Goal: Find specific page/section: Find specific page/section

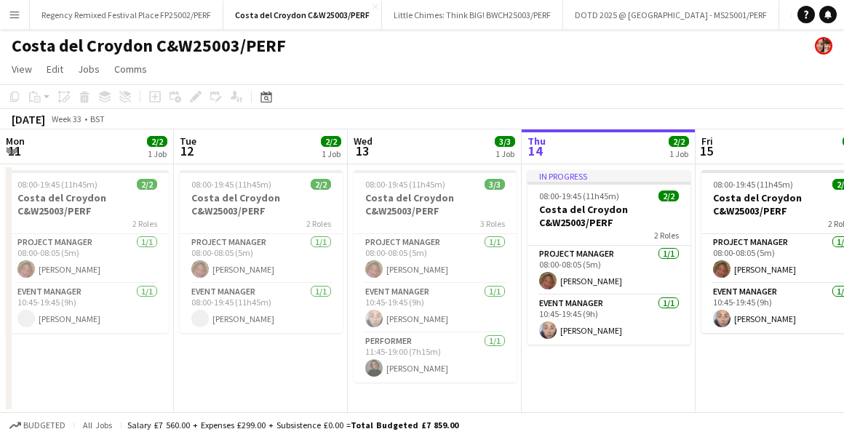
scroll to position [0, 348]
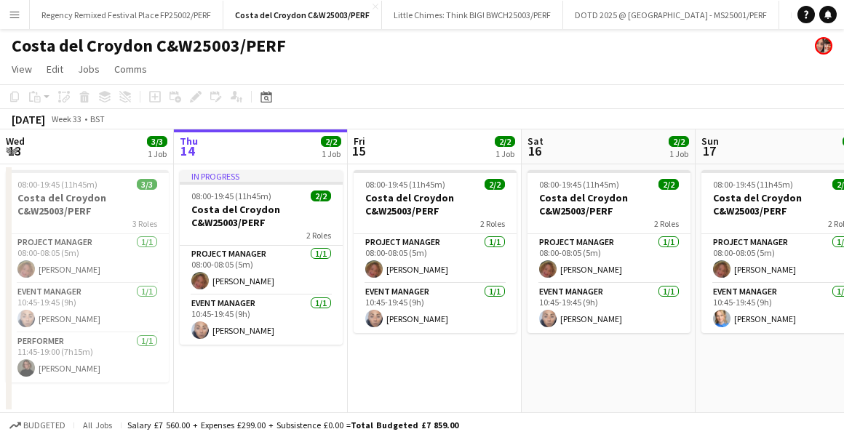
click at [22, 17] on button "Menu" at bounding box center [14, 14] width 29 height 29
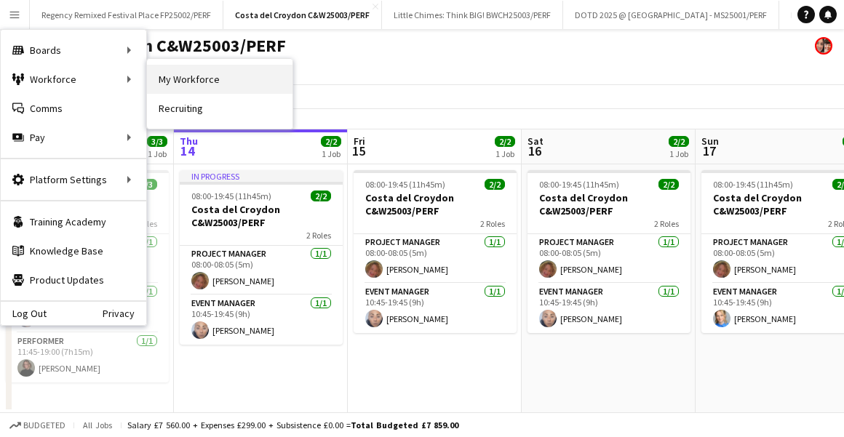
click at [175, 79] on link "My Workforce" at bounding box center [220, 79] width 146 height 29
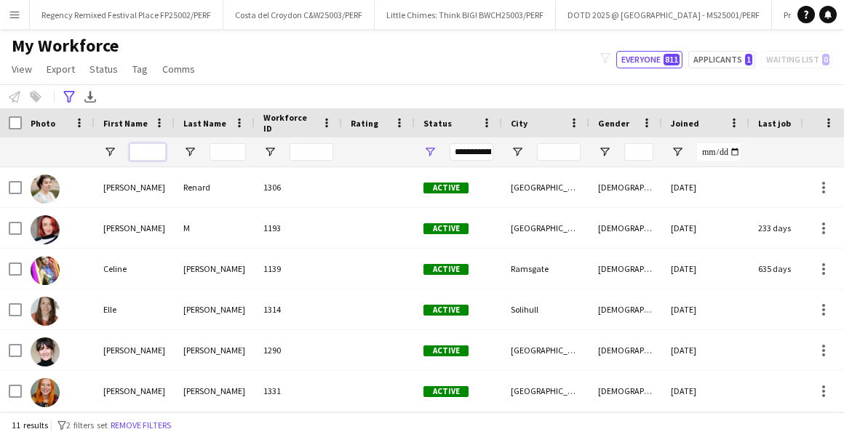
click at [143, 150] on input "First Name Filter Input" at bounding box center [148, 151] width 36 height 17
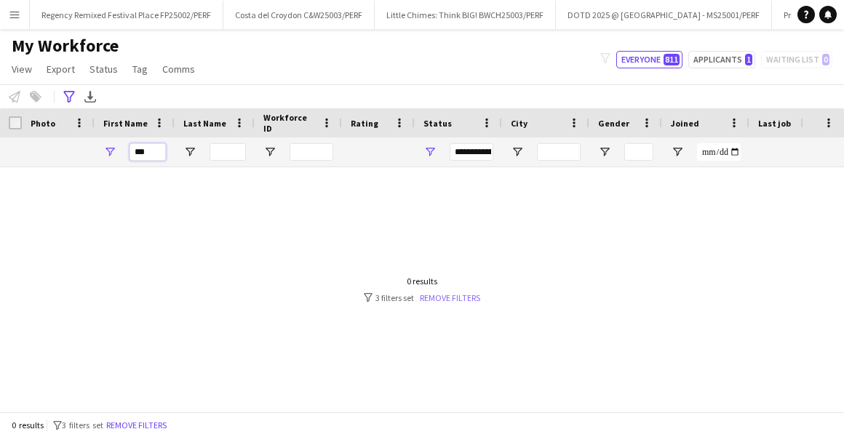
type input "***"
click at [461, 297] on link "Remove filters" at bounding box center [450, 298] width 60 height 11
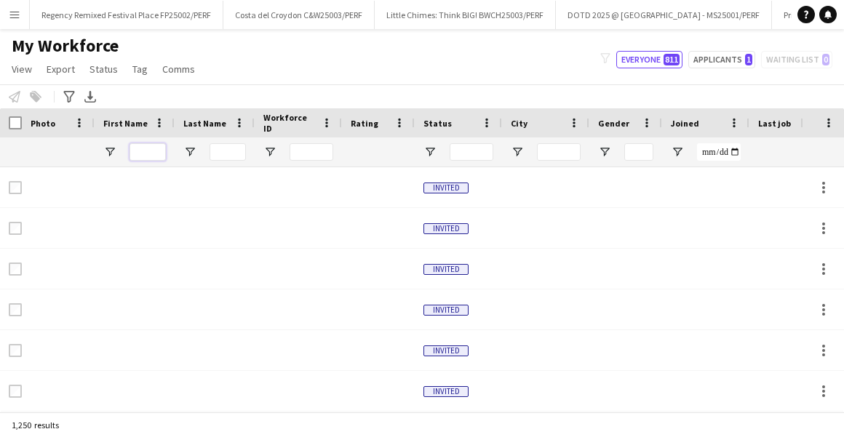
click at [151, 156] on input "First Name Filter Input" at bounding box center [148, 151] width 36 height 17
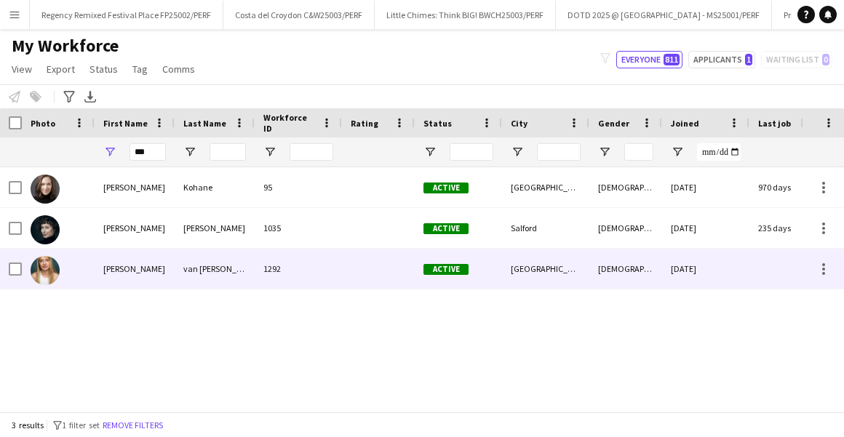
click at [218, 253] on div "van [PERSON_NAME]" at bounding box center [215, 269] width 80 height 40
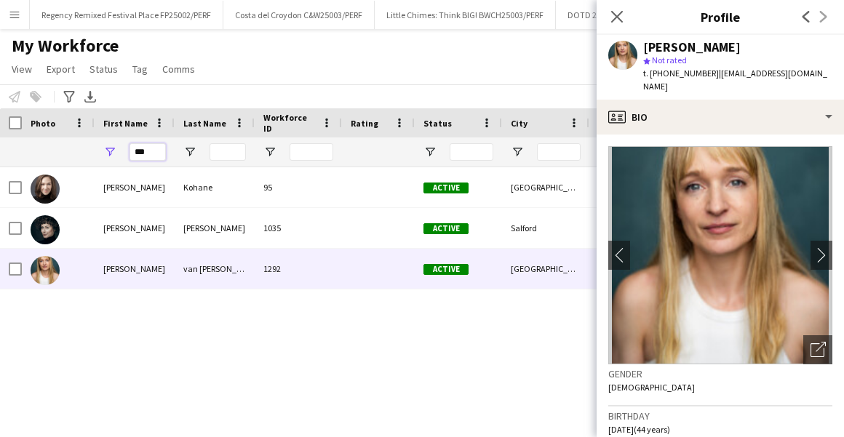
click at [154, 150] on input "***" at bounding box center [148, 151] width 36 height 17
type input "*"
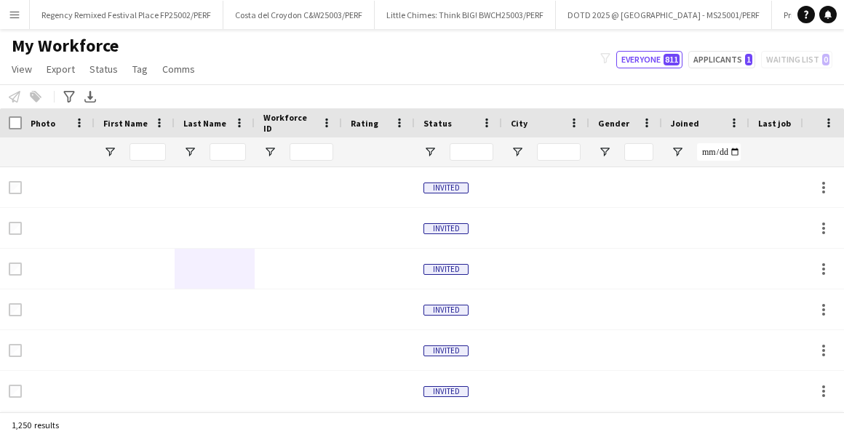
click at [79, 97] on app-workforce-advanced-filters "Advanced filters Advanced filters Availability Start Time End Time Skills Role …" at bounding box center [70, 96] width 21 height 17
click at [75, 95] on div "Advanced filters" at bounding box center [68, 96] width 17 height 17
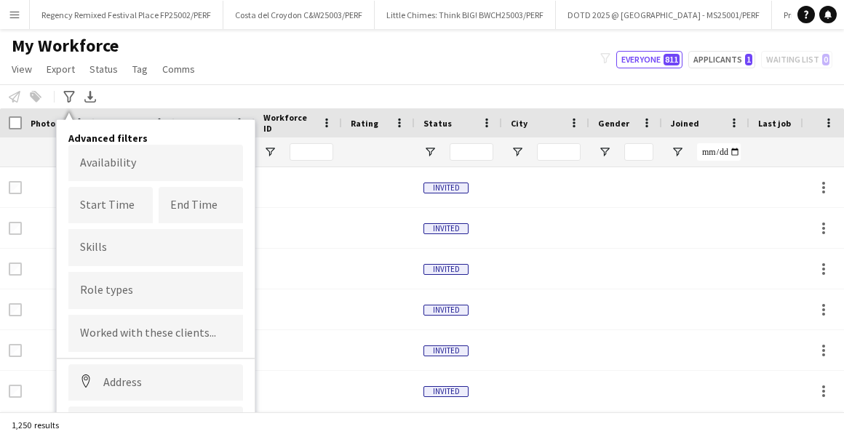
scroll to position [71, 0]
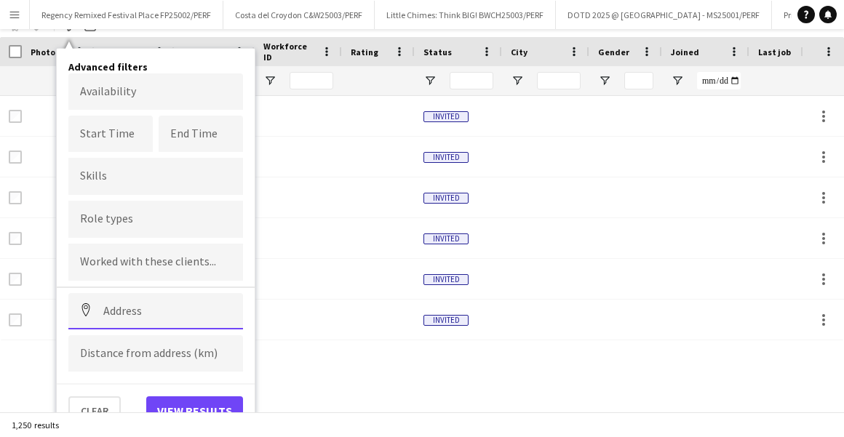
click at [126, 301] on input at bounding box center [155, 311] width 175 height 36
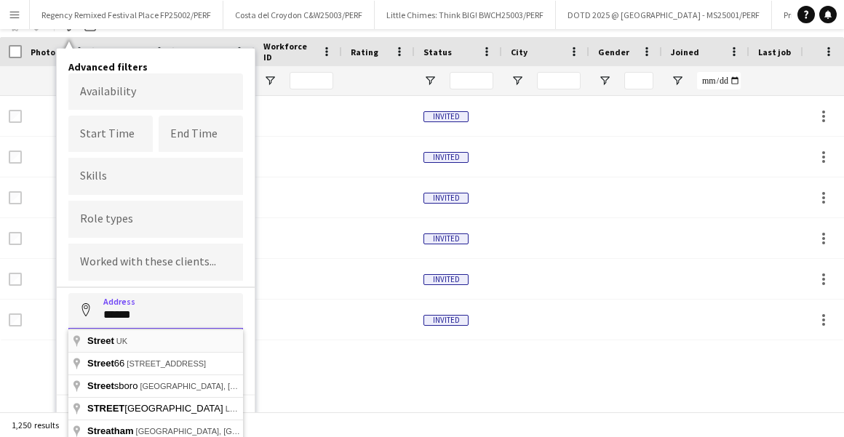
scroll to position [93, 0]
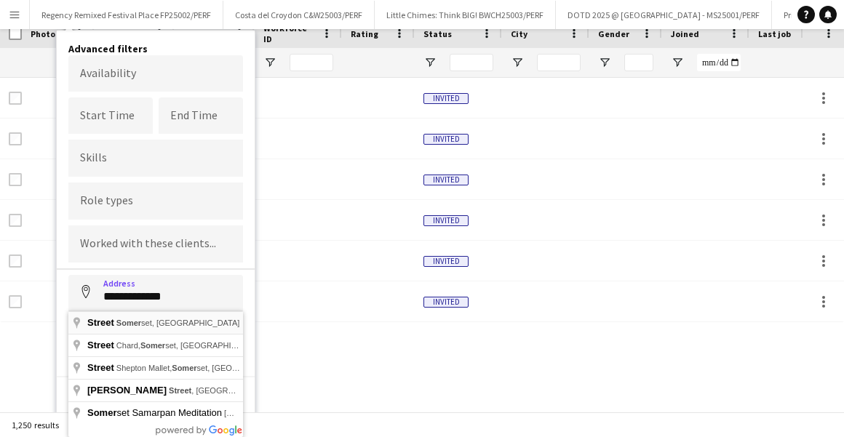
type input "**********"
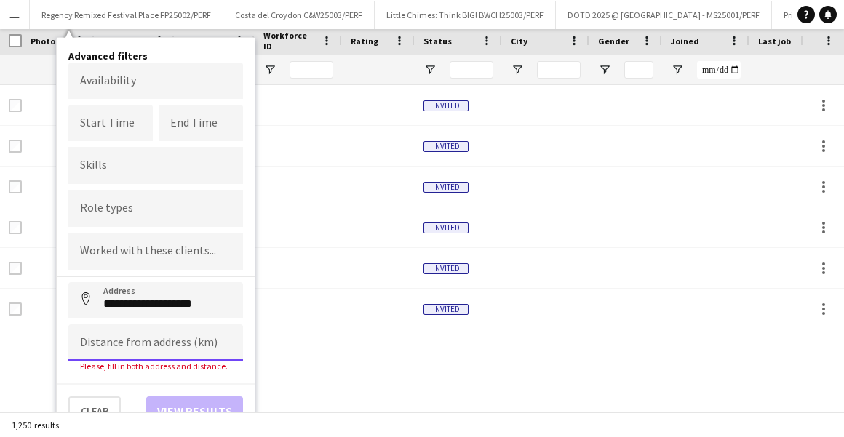
click at [143, 338] on input at bounding box center [155, 343] width 175 height 36
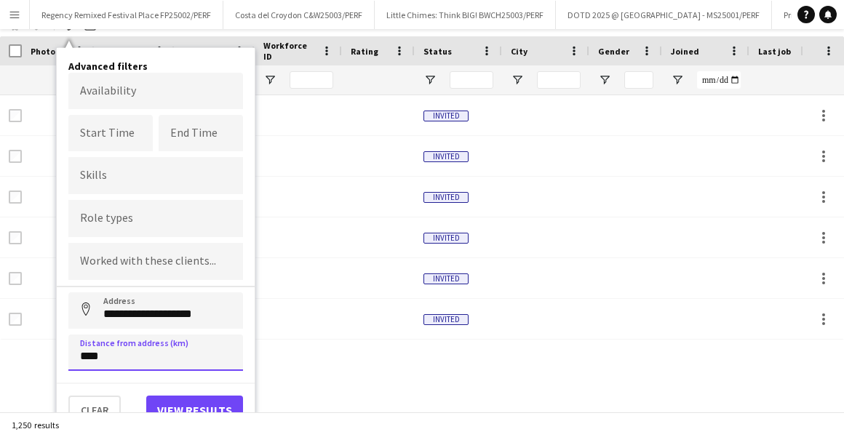
scroll to position [71, 0]
type input "*****"
click button "Address" at bounding box center [85, 310] width 35 height 35
type input "**********"
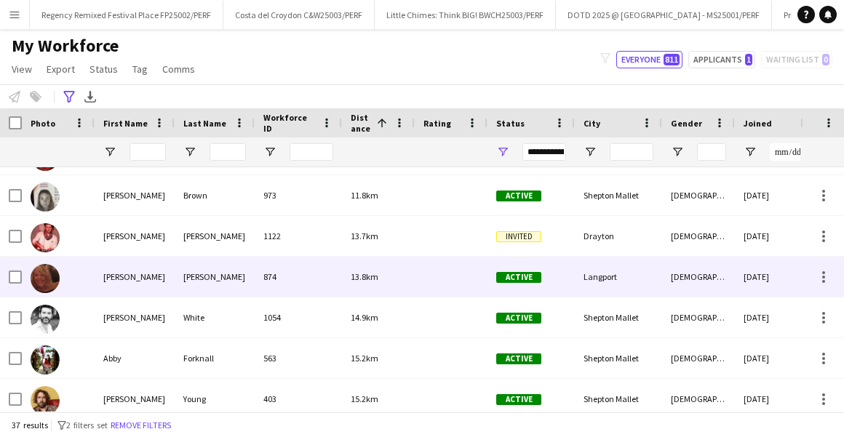
scroll to position [0, 0]
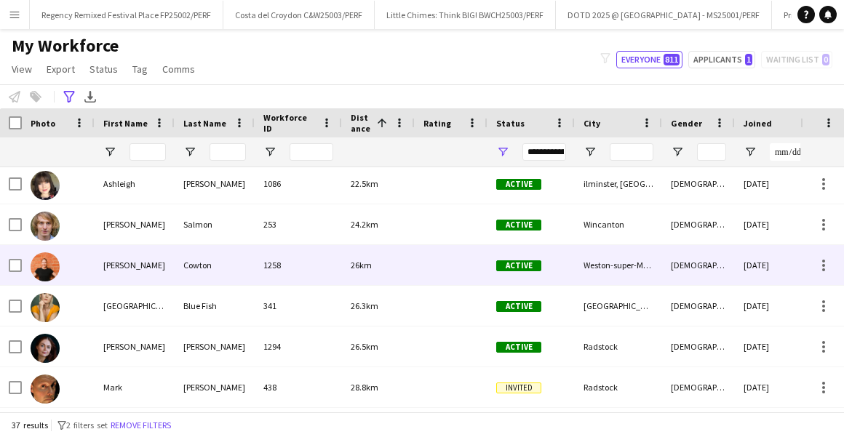
click at [210, 269] on div "Cowton" at bounding box center [215, 265] width 80 height 40
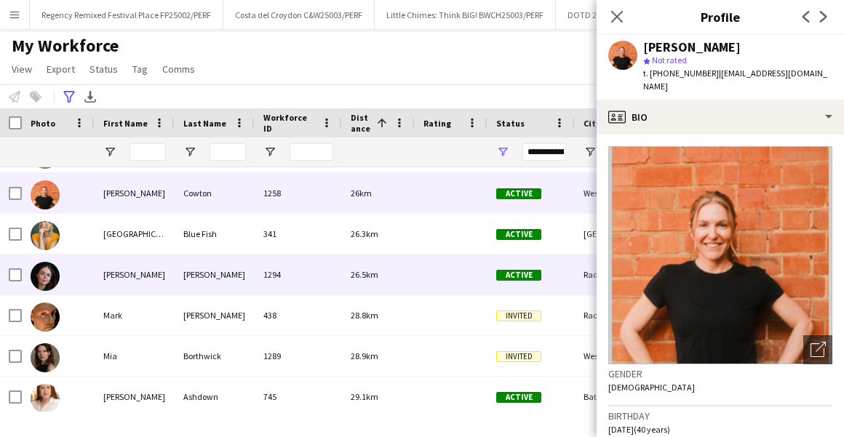
click at [240, 280] on div "[PERSON_NAME]" at bounding box center [215, 275] width 80 height 40
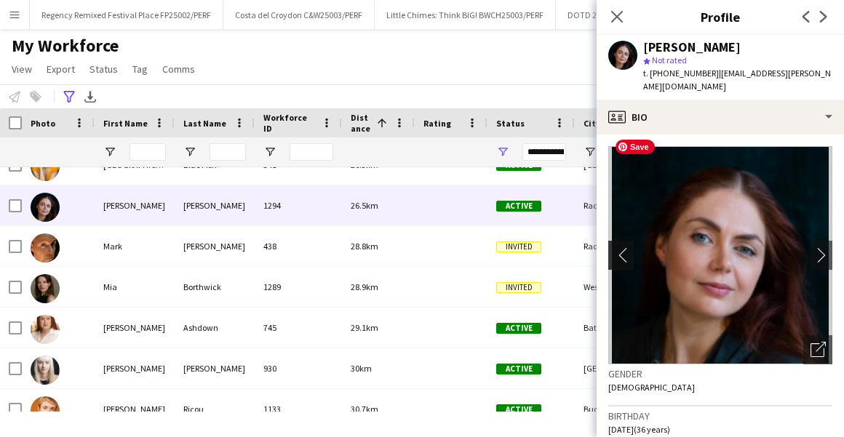
click at [611, 247] on app-icon "chevron-left" at bounding box center [619, 254] width 23 height 15
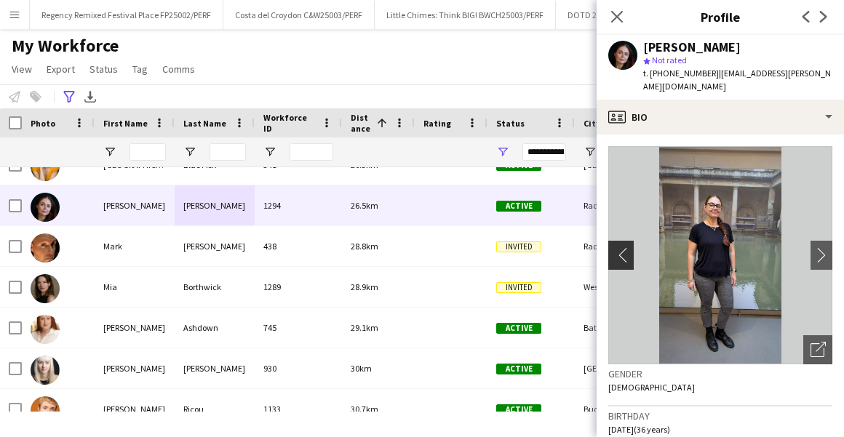
click at [609, 247] on app-icon "chevron-left" at bounding box center [619, 254] width 23 height 15
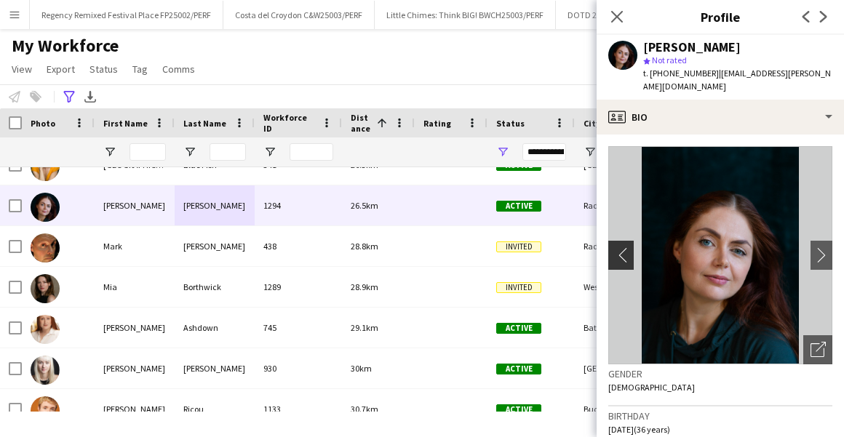
click at [617, 247] on app-icon "chevron-left" at bounding box center [619, 254] width 23 height 15
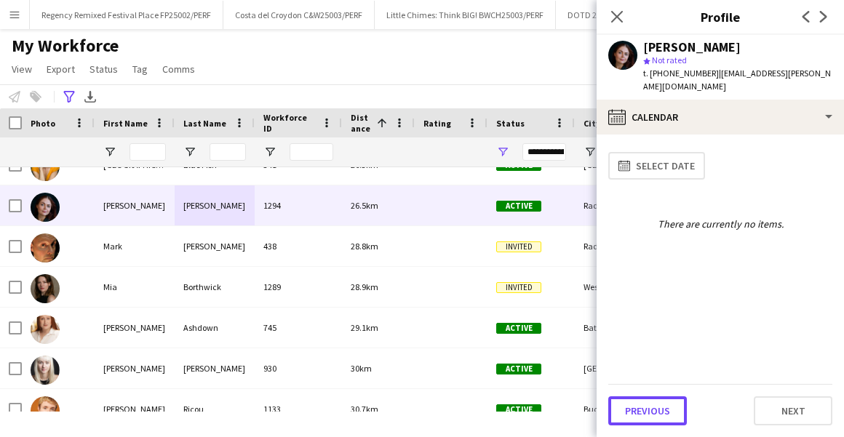
click at [650, 413] on button "Previous" at bounding box center [647, 411] width 79 height 29
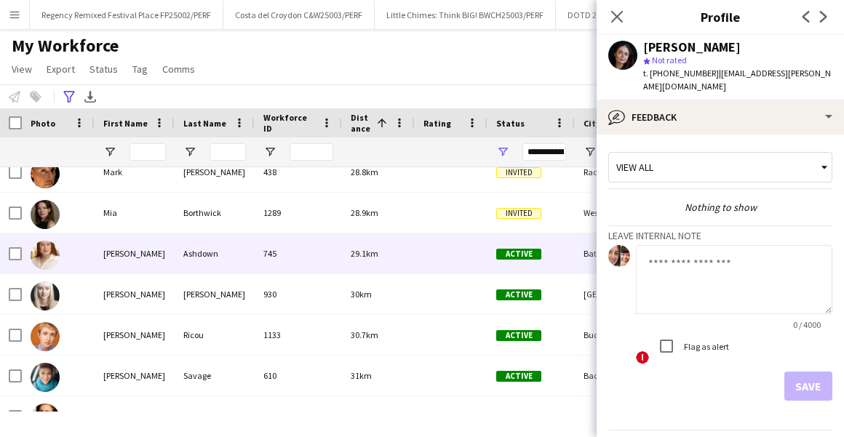
scroll to position [793, 0]
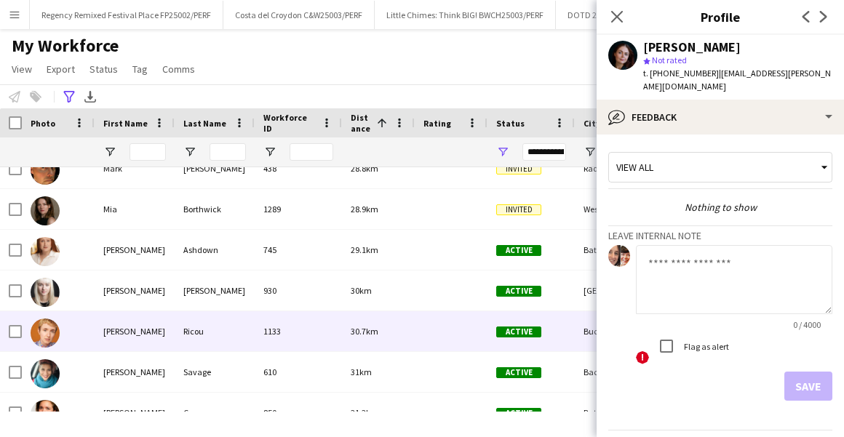
click at [210, 317] on div "Ricou" at bounding box center [215, 331] width 80 height 40
drag, startPoint x: 752, startPoint y: 43, endPoint x: 640, endPoint y: 45, distance: 112.1
click at [640, 45] on div "[PERSON_NAME] star Not rated t. [PHONE_NUMBER] | [EMAIL_ADDRESS][DOMAIN_NAME]" at bounding box center [720, 67] width 247 height 65
copy div "[PERSON_NAME]"
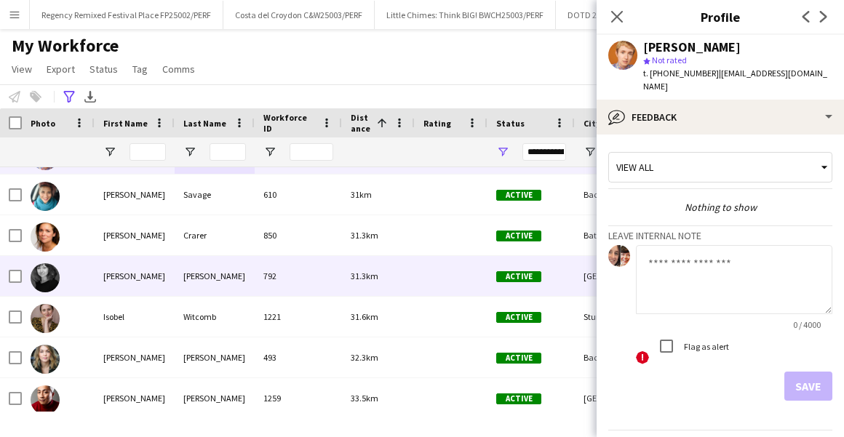
scroll to position [978, 0]
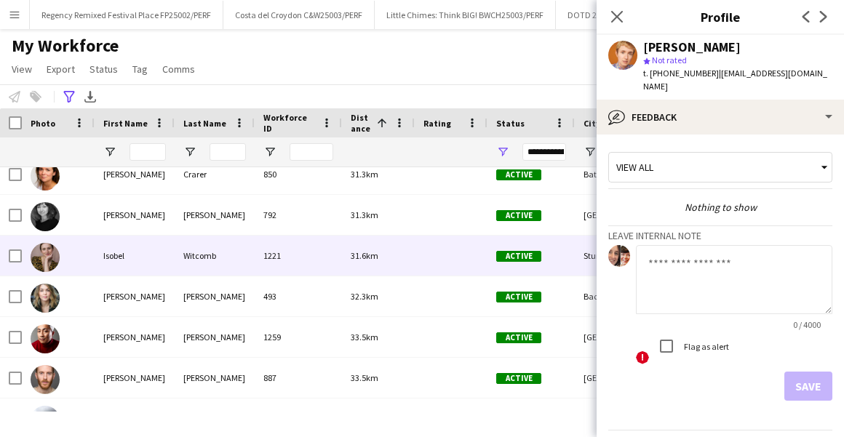
click at [210, 253] on div "Witcomb" at bounding box center [215, 256] width 80 height 40
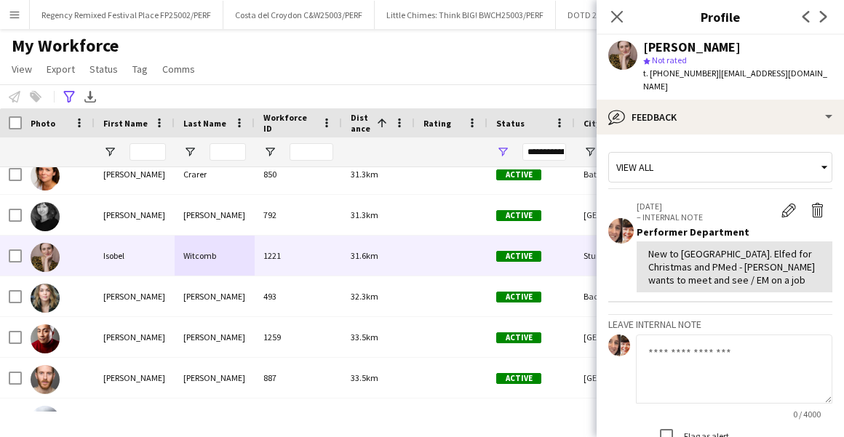
drag, startPoint x: 742, startPoint y: 44, endPoint x: 643, endPoint y: 44, distance: 99.0
click at [643, 44] on div "[PERSON_NAME]" at bounding box center [737, 47] width 189 height 13
copy div "[PERSON_NAME]"
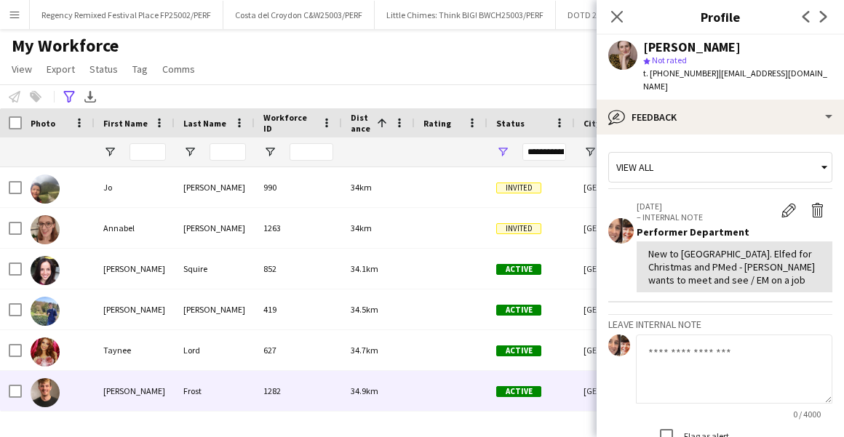
click at [204, 372] on div "Frost" at bounding box center [215, 391] width 80 height 40
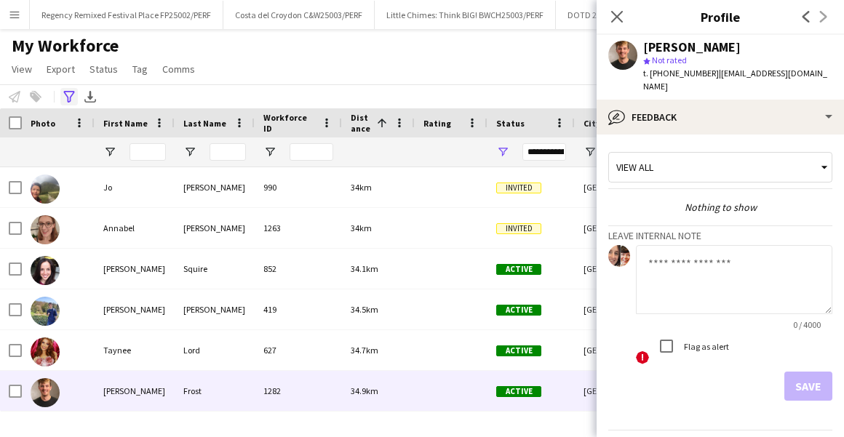
click at [68, 105] on div "Advanced filters" at bounding box center [68, 96] width 17 height 17
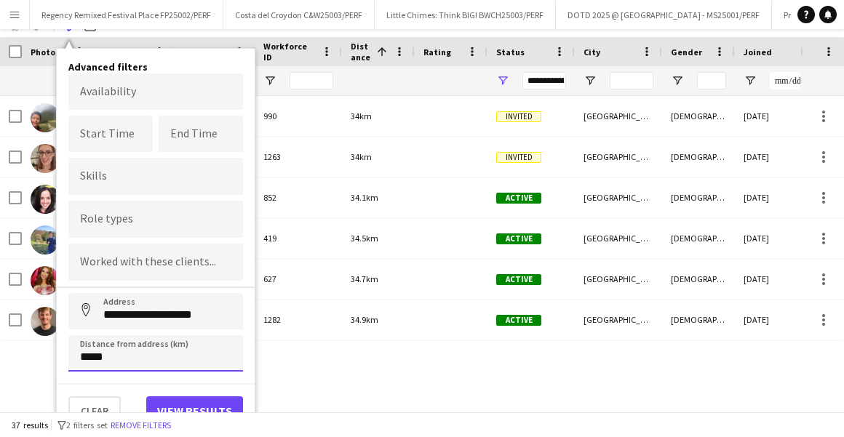
click at [90, 355] on input "*****" at bounding box center [155, 353] width 175 height 36
type input "****"
type input "*****"
click button "Address" at bounding box center [85, 310] width 35 height 35
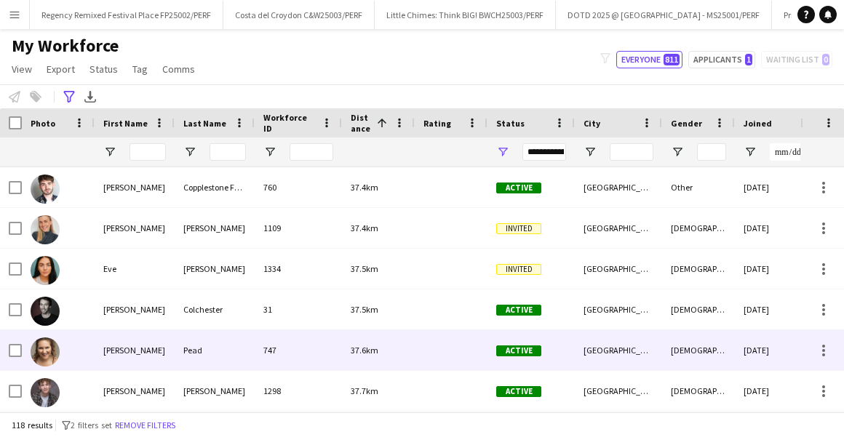
click at [158, 352] on div "[PERSON_NAME]" at bounding box center [135, 350] width 80 height 40
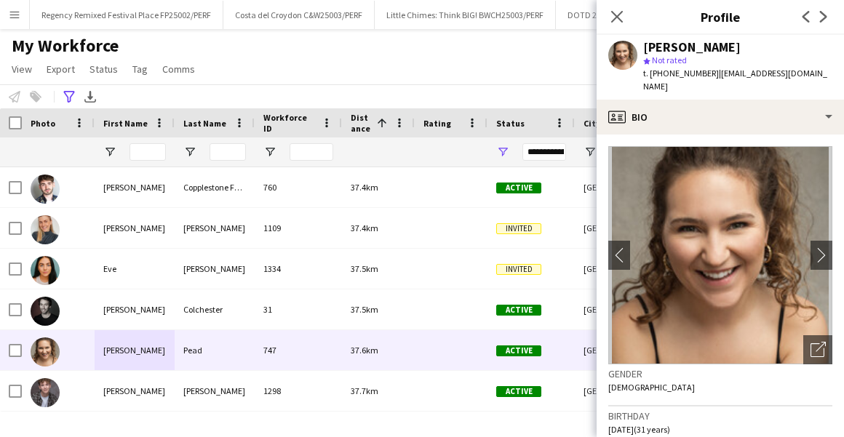
drag, startPoint x: 741, startPoint y: 49, endPoint x: 643, endPoint y: 47, distance: 97.5
click at [643, 47] on div "[PERSON_NAME]" at bounding box center [737, 47] width 189 height 13
copy div "[PERSON_NAME]"
